Goal: Information Seeking & Learning: Learn about a topic

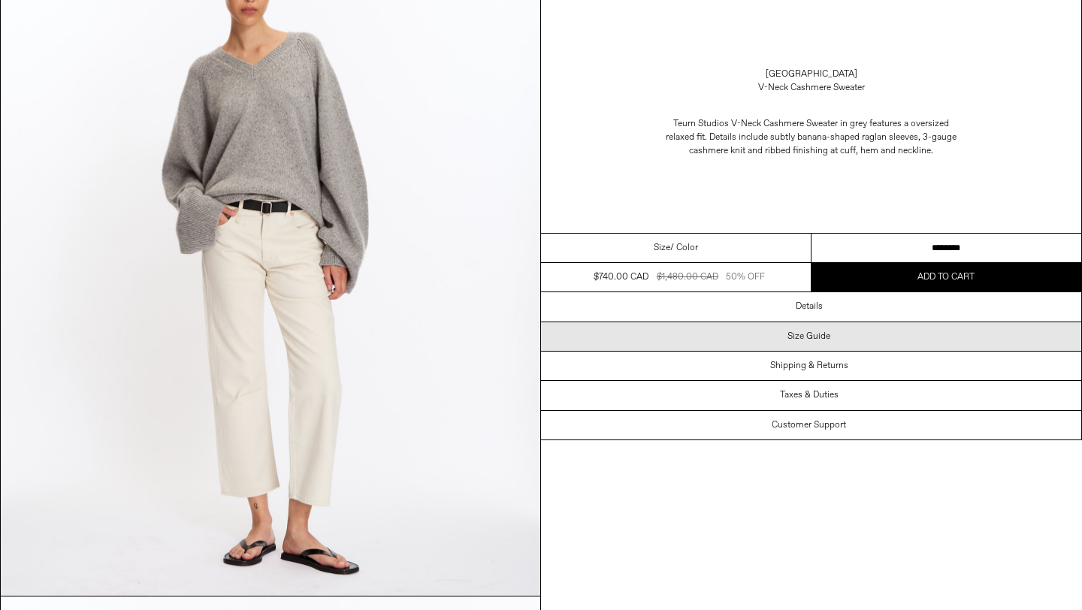
scroll to position [250, 0]
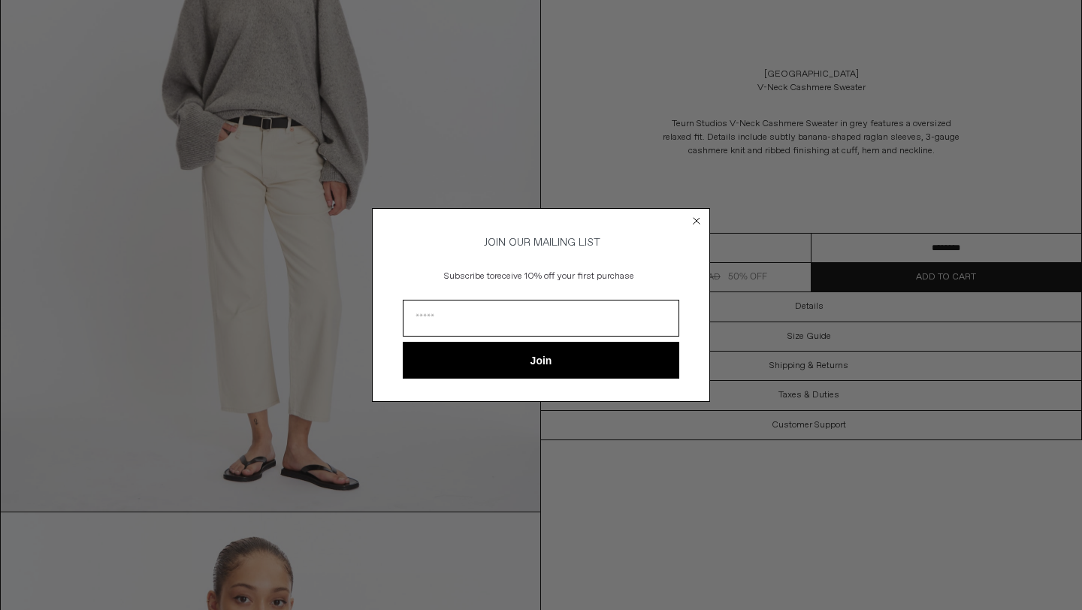
click at [697, 214] on circle "Close dialog" at bounding box center [697, 220] width 14 height 14
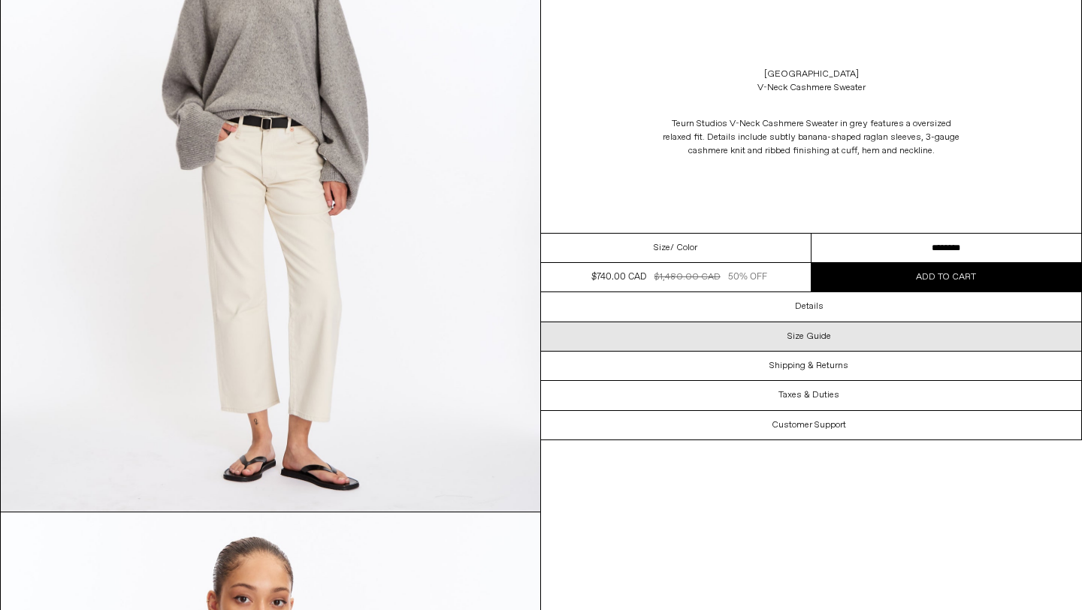
click at [667, 327] on div "Size Guide" at bounding box center [811, 336] width 540 height 29
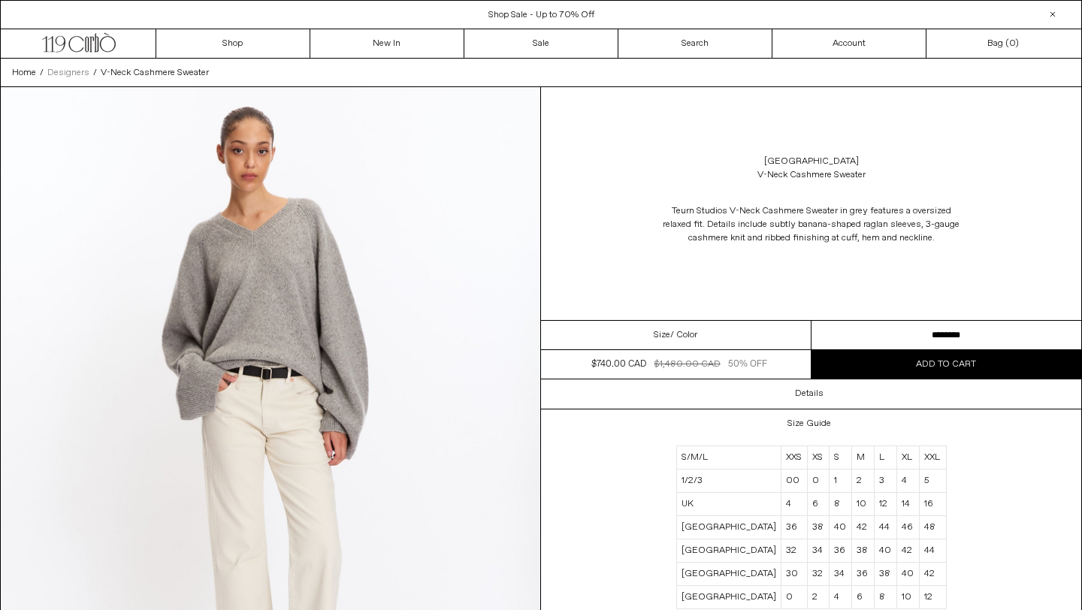
click at [77, 78] on link "Designers" at bounding box center [68, 73] width 42 height 14
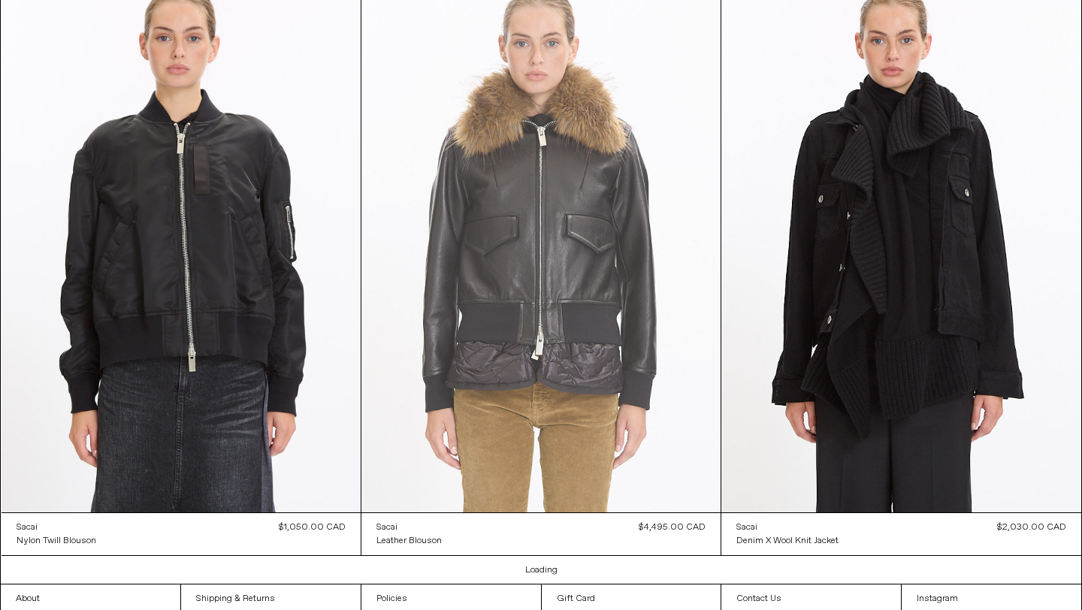
scroll to position [8883, 0]
